Goal: Find specific page/section: Find specific page/section

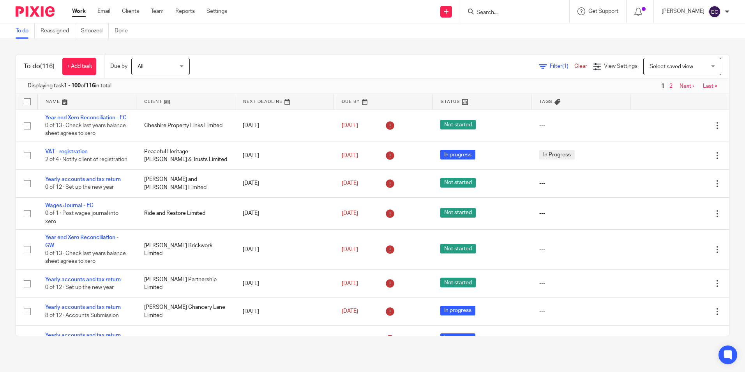
drag, startPoint x: 477, startPoint y: 16, endPoint x: 482, endPoint y: 15, distance: 4.4
click at [477, 16] on div at bounding box center [513, 12] width 91 height 10
click at [483, 14] on input "Search" at bounding box center [511, 12] width 70 height 7
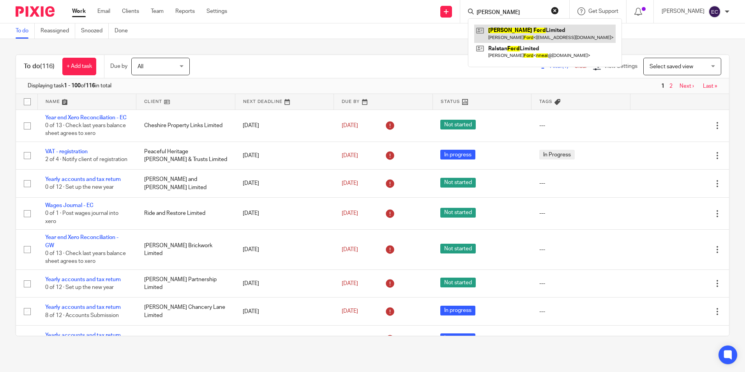
type input "neal ford"
click at [518, 35] on link at bounding box center [544, 34] width 141 height 18
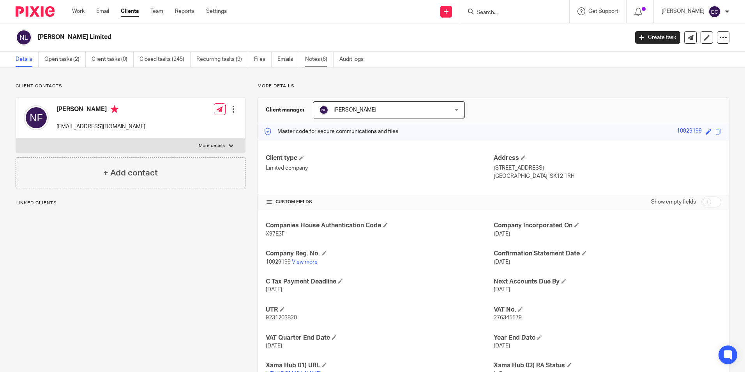
click at [319, 61] on link "Notes (6)" at bounding box center [319, 59] width 28 height 15
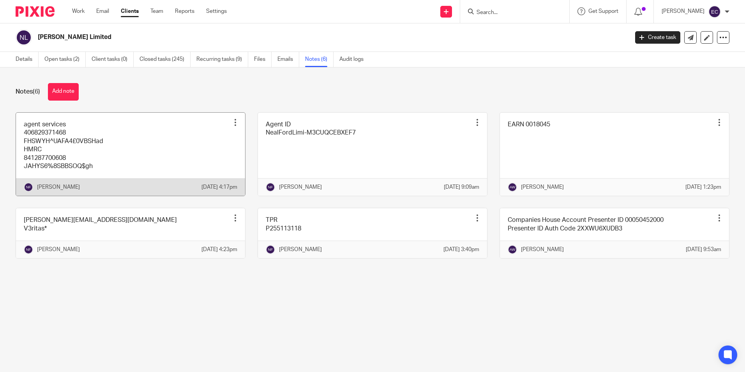
click at [150, 157] on link at bounding box center [130, 154] width 229 height 83
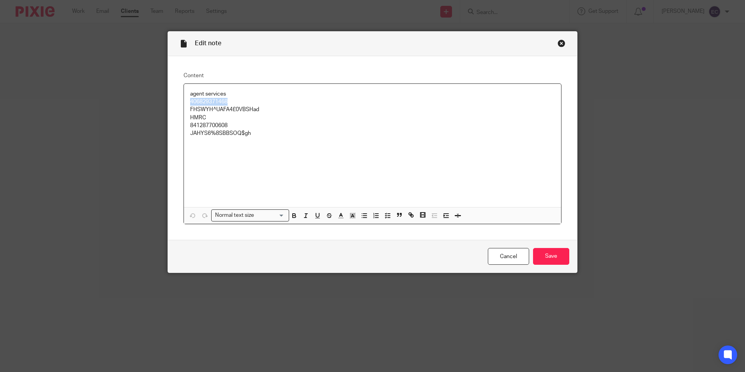
drag, startPoint x: 187, startPoint y: 100, endPoint x: 225, endPoint y: 104, distance: 38.4
click at [225, 104] on p "406829371468" at bounding box center [372, 102] width 365 height 8
copy p "406829371468"
click at [193, 109] on p "FHSWYH^UAFA4£0VBSHad" at bounding box center [372, 110] width 365 height 8
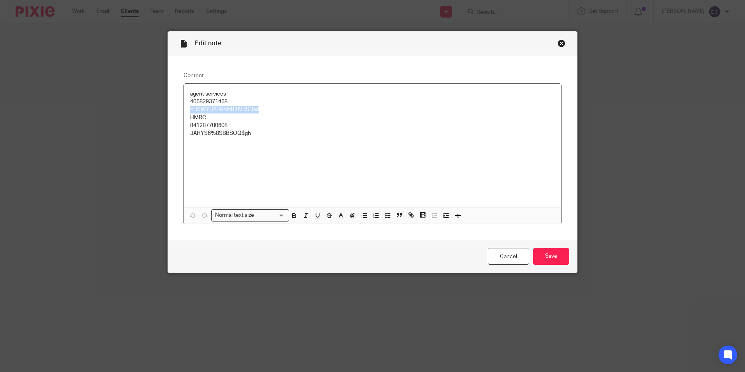
click at [193, 109] on p "FHSWYH^UAFA4£0VBSHad" at bounding box center [372, 110] width 365 height 8
copy p "FHSWYH^UAFA4£0VBSHad"
